Goal: Task Accomplishment & Management: Manage account settings

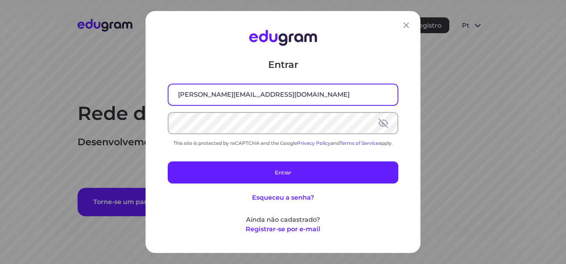
click at [281, 93] on input "isabella.moretti@outlook.com" at bounding box center [282, 95] width 229 height 21
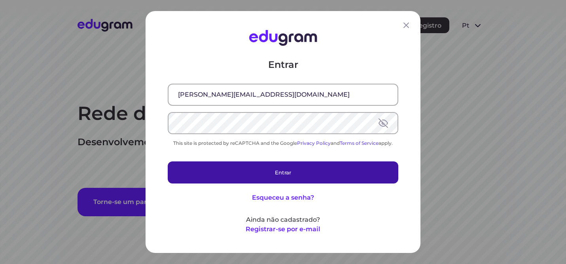
click at [269, 180] on button "Entrar" at bounding box center [283, 173] width 230 height 22
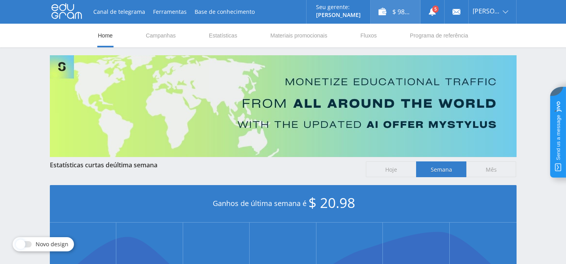
click at [402, 14] on div "$ 98.42" at bounding box center [394, 12] width 49 height 24
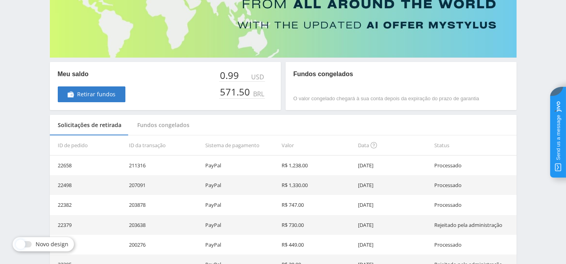
scroll to position [94, 0]
